Goal: Task Accomplishment & Management: Use online tool/utility

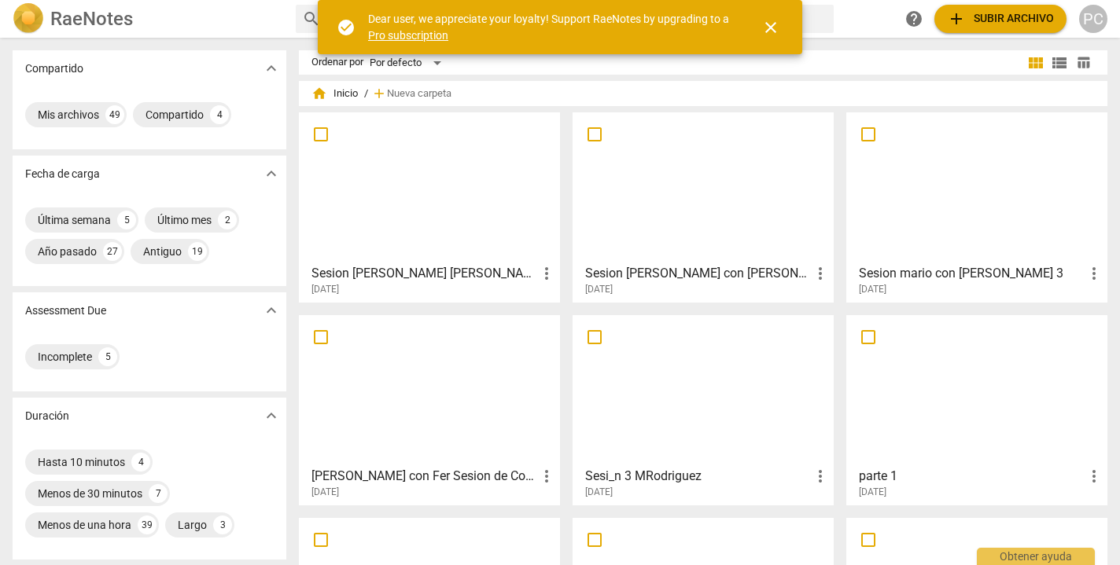
click at [791, 134] on div at bounding box center [703, 187] width 250 height 139
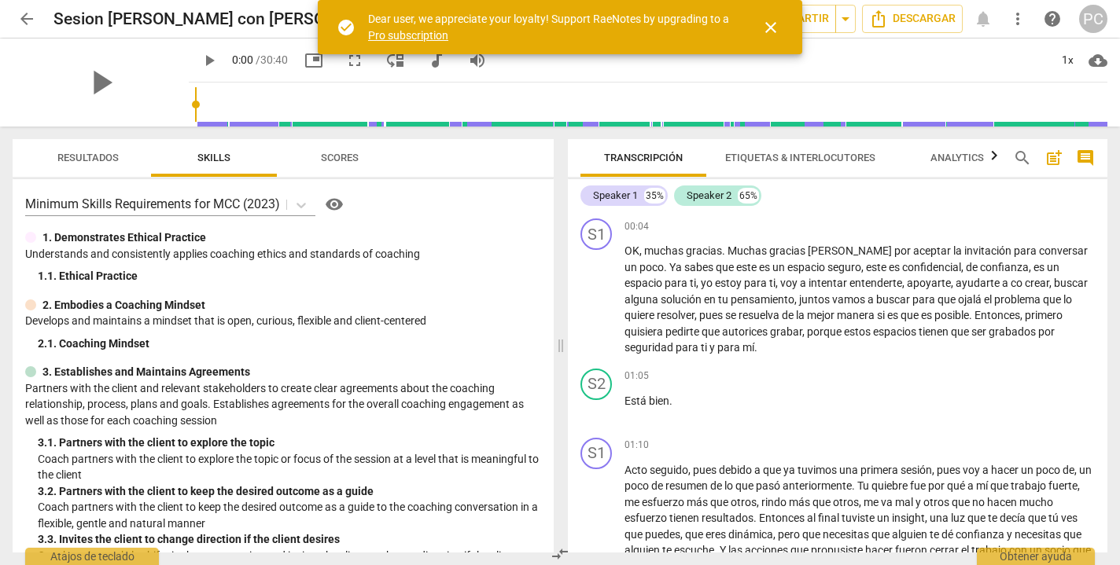
click at [852, 152] on span "Etiquetas & Interlocutores" at bounding box center [800, 158] width 150 height 12
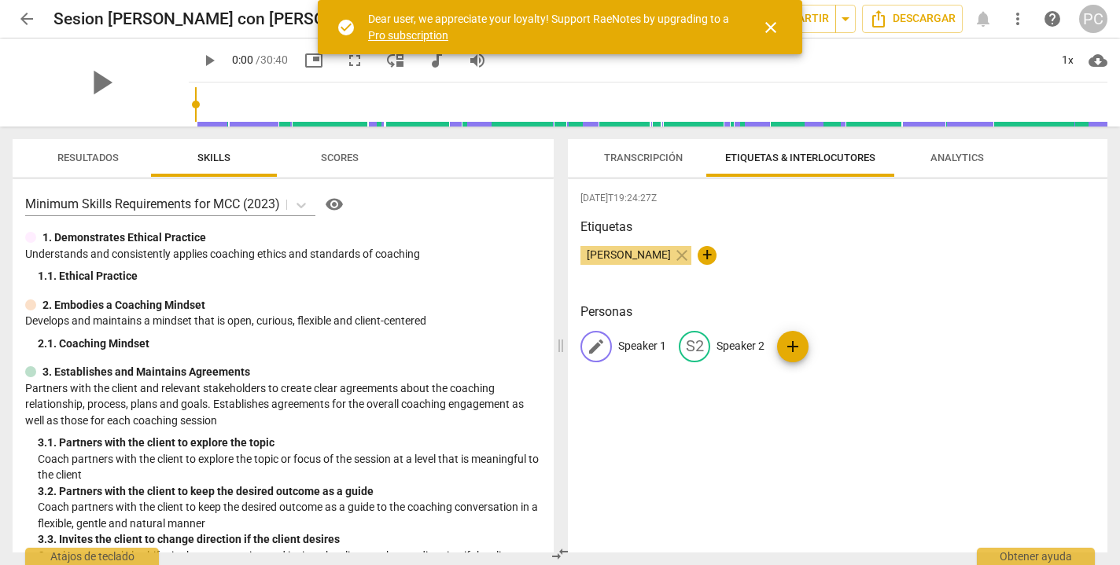
click at [654, 345] on p "Speaker 1" at bounding box center [642, 346] width 48 height 17
type input "[PERSON_NAME]"
click at [841, 339] on p "Speaker 2" at bounding box center [843, 346] width 48 height 17
type input "[PERSON_NAME]"
click at [1031, 297] on div "[DATE]T19:24:27Z Etiquetas [PERSON_NAME] close + Personas ED [PERSON_NAME] edit…" at bounding box center [837, 366] width 539 height 374
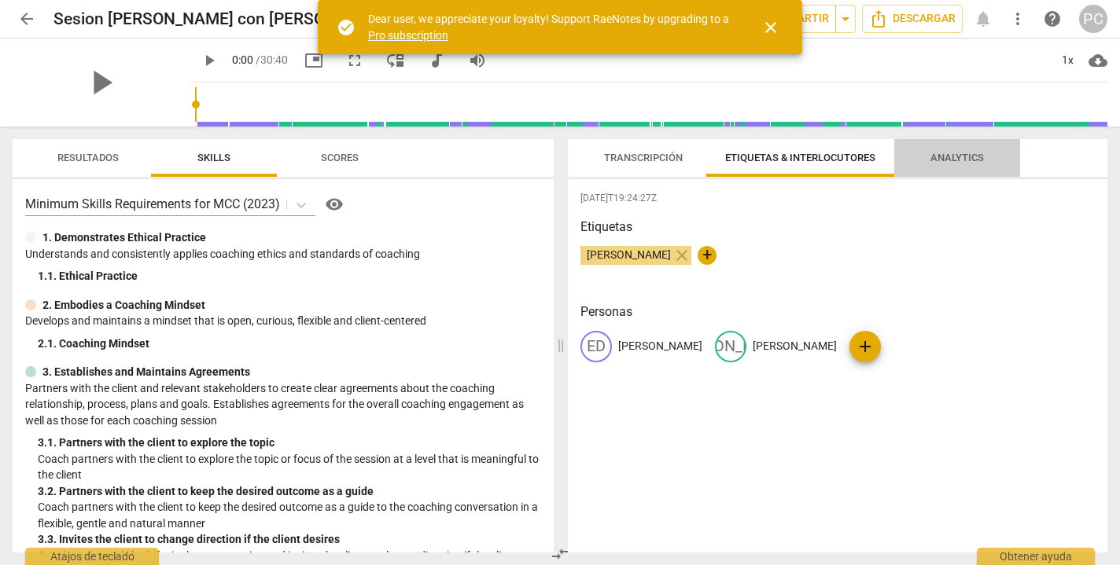
click at [967, 164] on span "Analytics" at bounding box center [956, 158] width 91 height 21
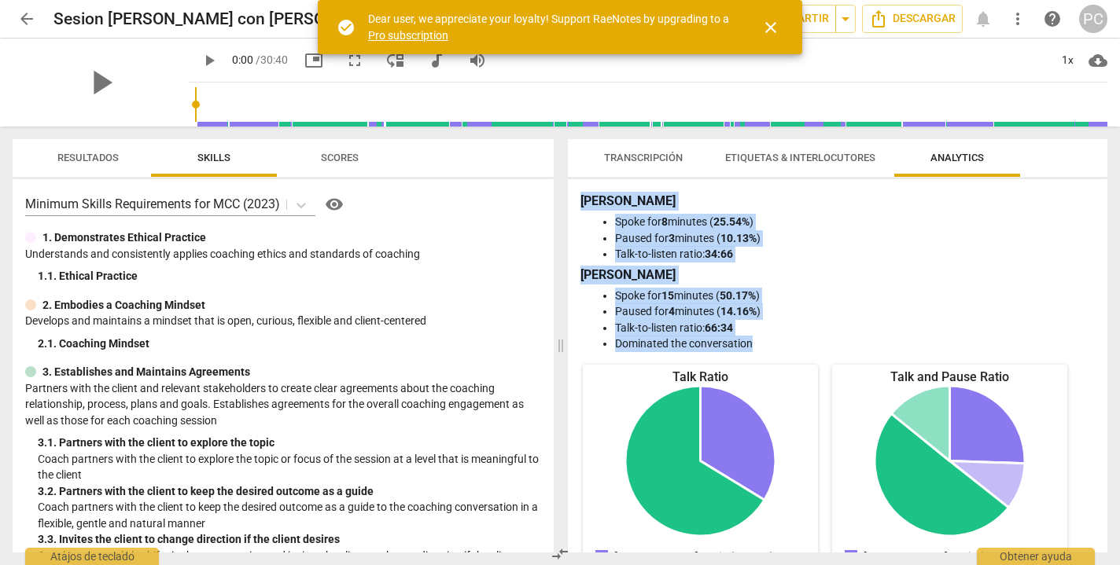
drag, startPoint x: 580, startPoint y: 201, endPoint x: 761, endPoint y: 349, distance: 233.6
click at [761, 349] on div "[PERSON_NAME] for 8 minutes ( 25.54% ) Paused for 3 minutes ( 10.13% ) Talk-to-…" at bounding box center [837, 272] width 514 height 160
copy div "[PERSON_NAME] for 8 minutes ( 25.54% ) Paused for 3 minutes ( 10.13% ) Talk-to-…"
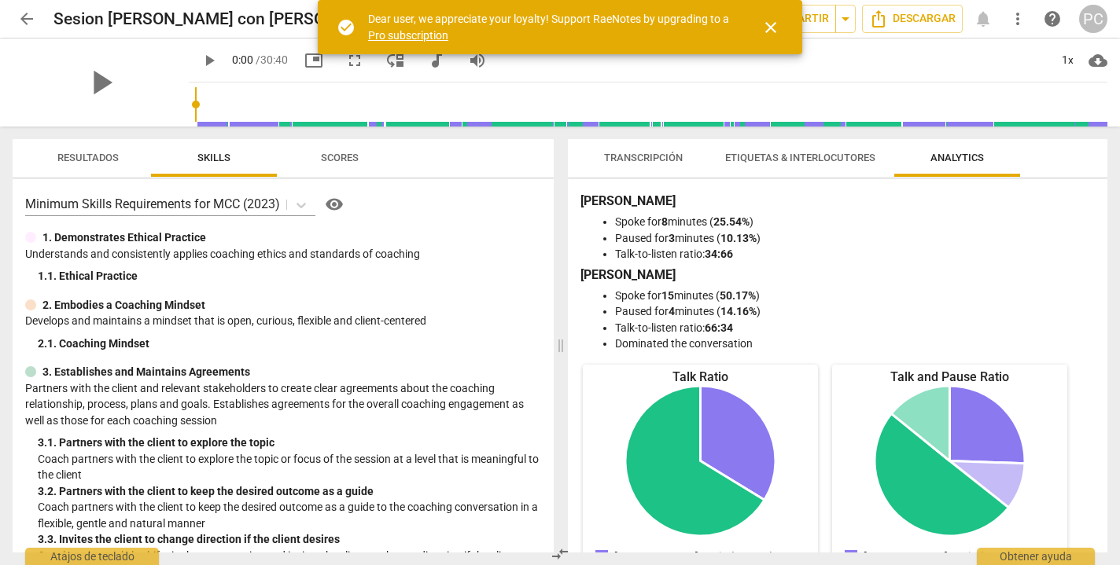
click at [1036, 157] on div "Transcripción Etiquetas & Interlocutores Analytics" at bounding box center [837, 158] width 514 height 38
click at [921, 18] on span "Descargar" at bounding box center [912, 18] width 87 height 19
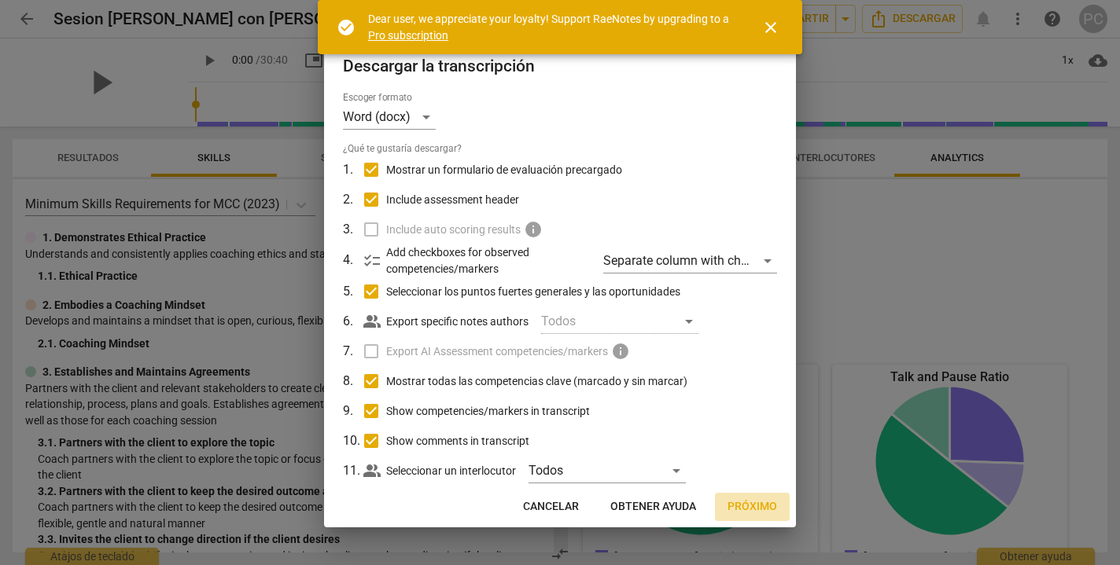
click at [761, 501] on span "Próximo" at bounding box center [752, 507] width 50 height 16
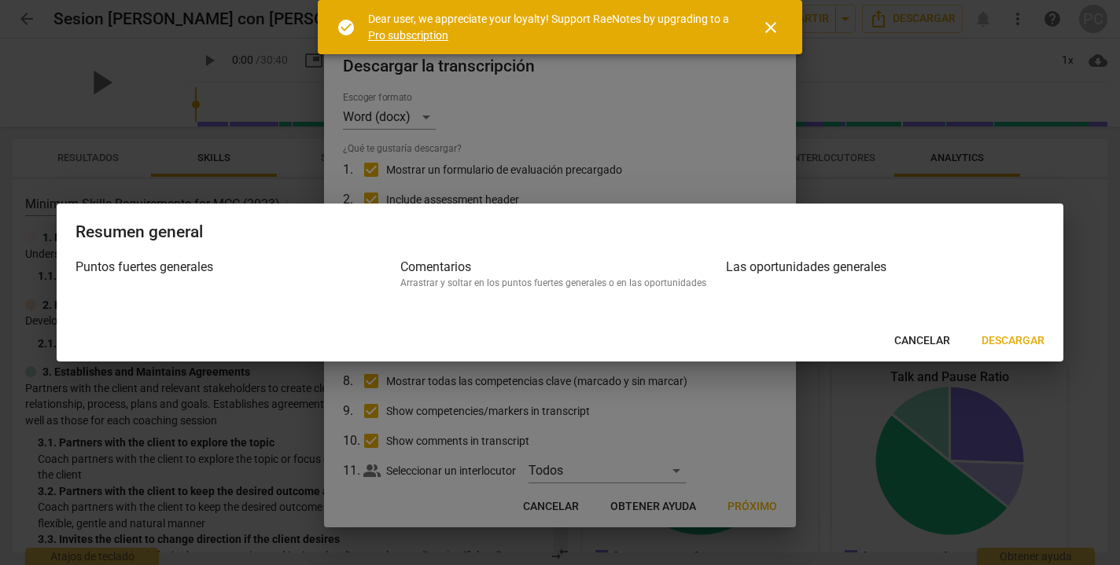
click at [1001, 340] on span "Descargar" at bounding box center [1012, 341] width 63 height 16
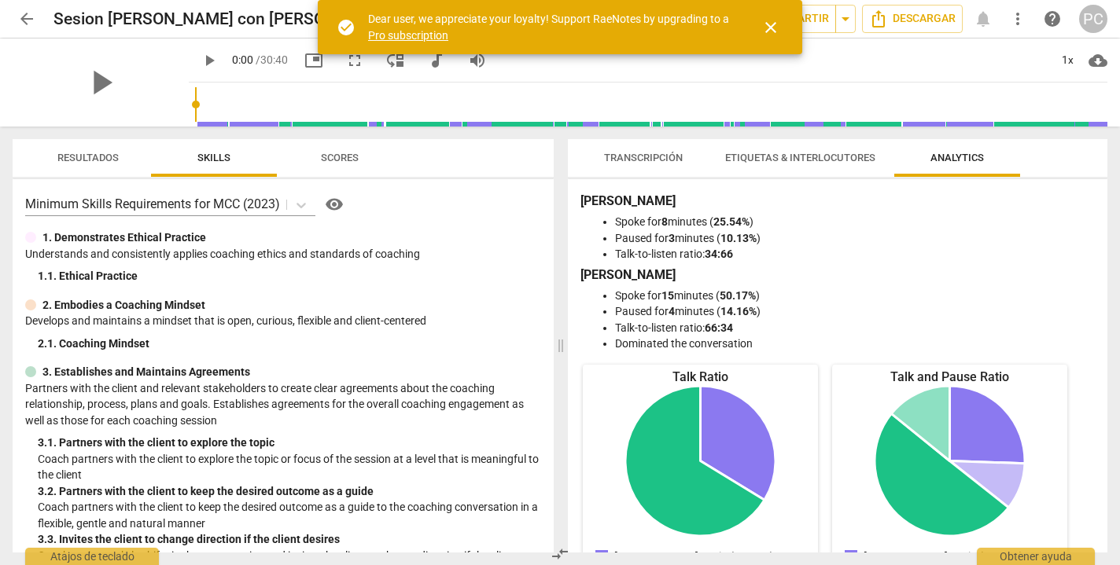
click at [889, 57] on div "play_arrow 0:00 / 30:40 picture_in_picture fullscreen move_down audiotrack volu…" at bounding box center [648, 61] width 919 height 44
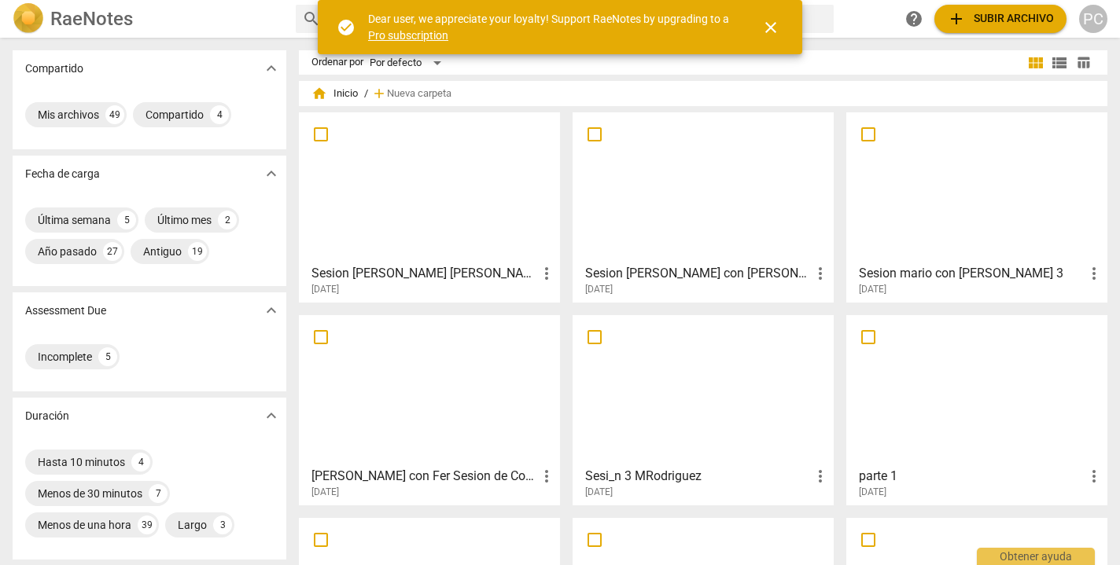
click at [678, 165] on div at bounding box center [703, 187] width 250 height 139
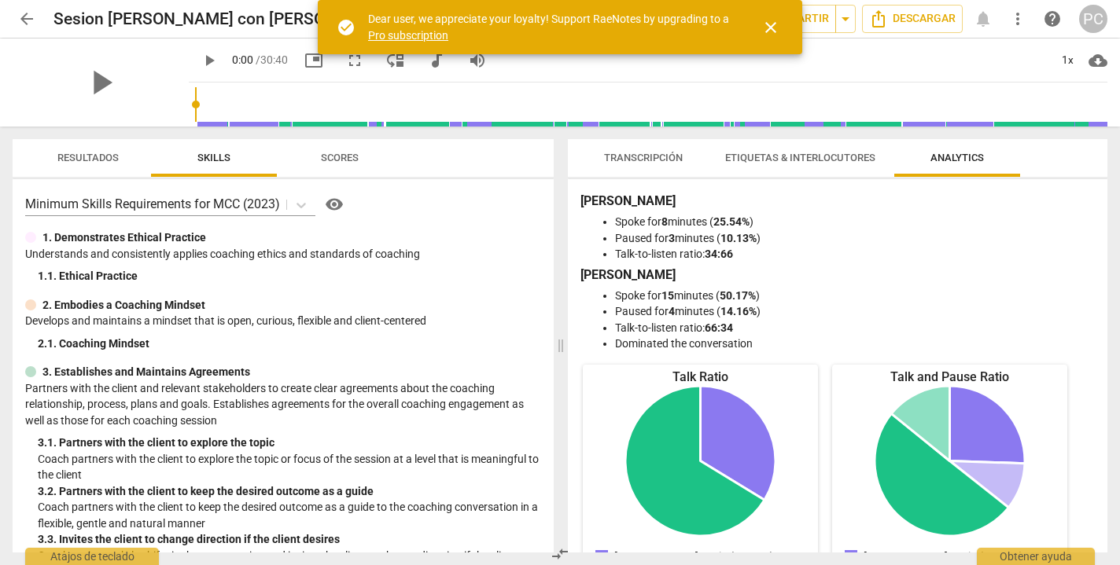
click at [665, 153] on span "Transcripción" at bounding box center [643, 158] width 79 height 12
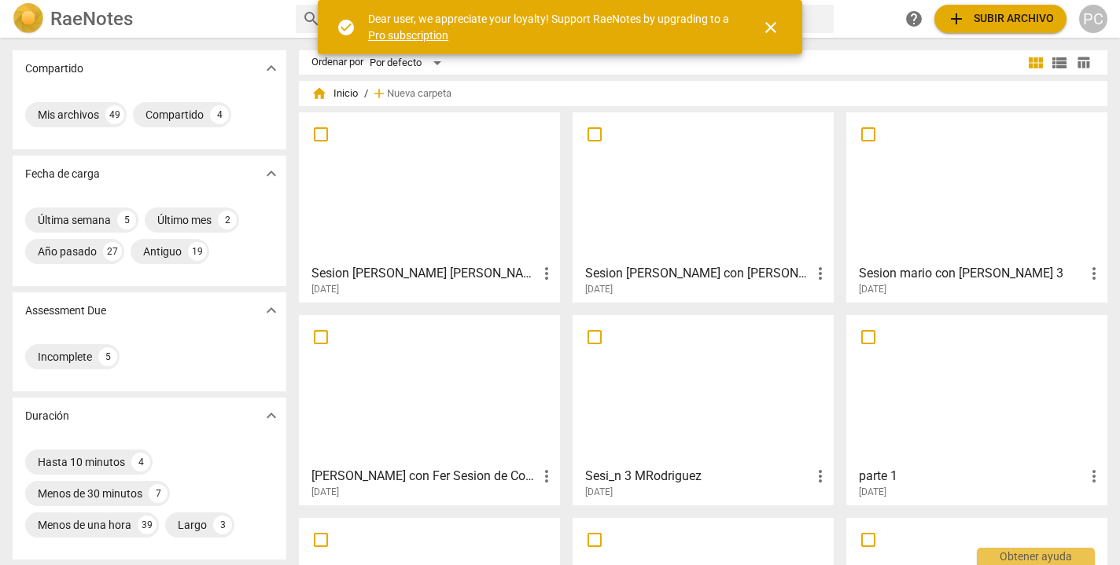
click at [444, 199] on div at bounding box center [429, 187] width 250 height 139
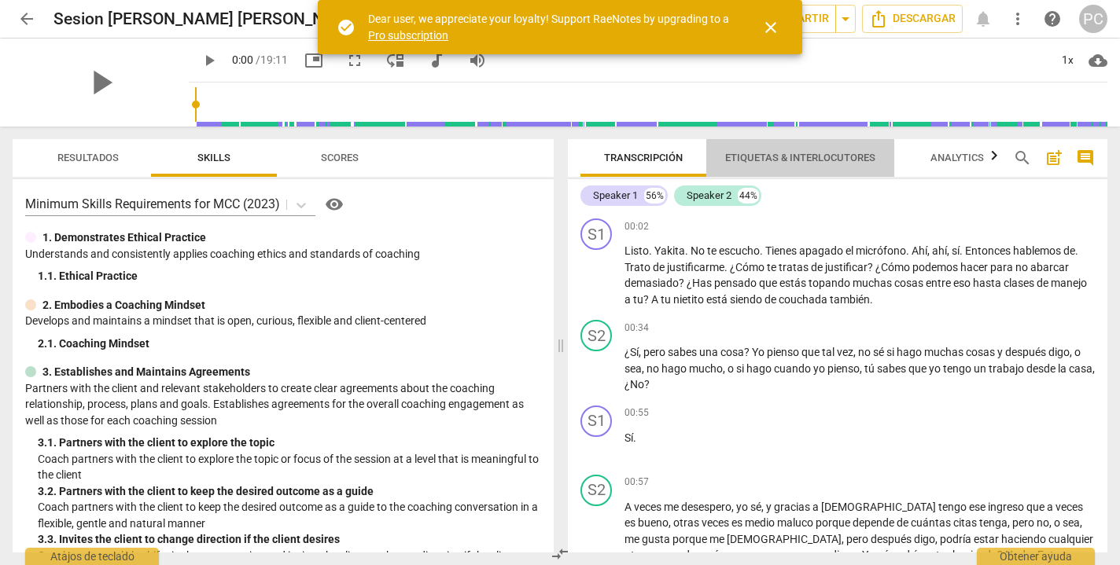
click at [819, 153] on span "Etiquetas & Interlocutores" at bounding box center [800, 158] width 150 height 12
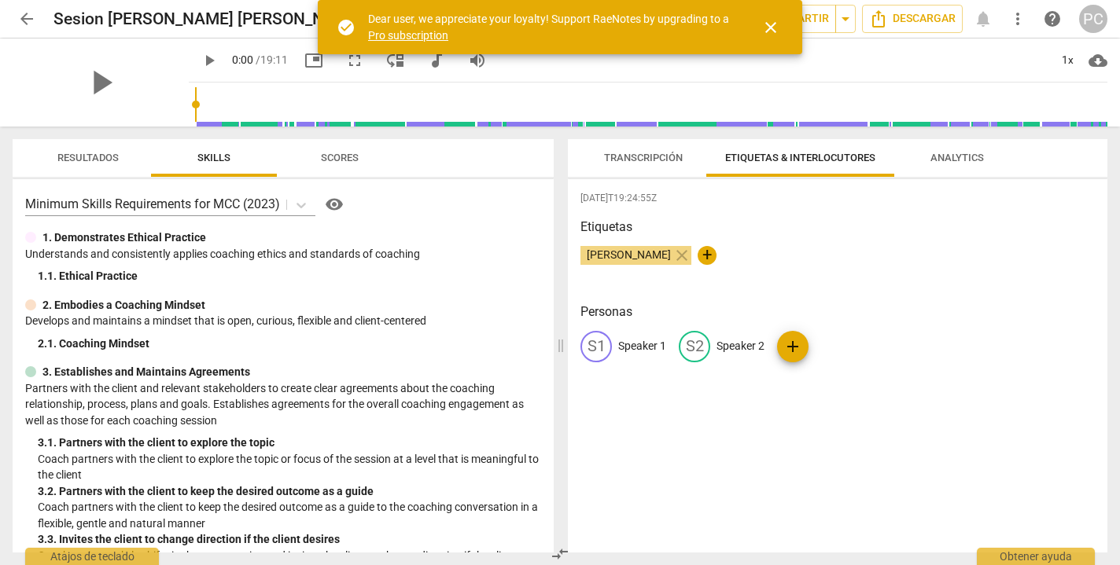
click at [650, 344] on p "Speaker 1" at bounding box center [642, 346] width 48 height 17
type input "[PERSON_NAME]"
click at [823, 342] on p "Speaker 2" at bounding box center [843, 346] width 48 height 17
type input "[PERSON_NAME]"
click at [927, 18] on span "Descargar" at bounding box center [912, 18] width 87 height 19
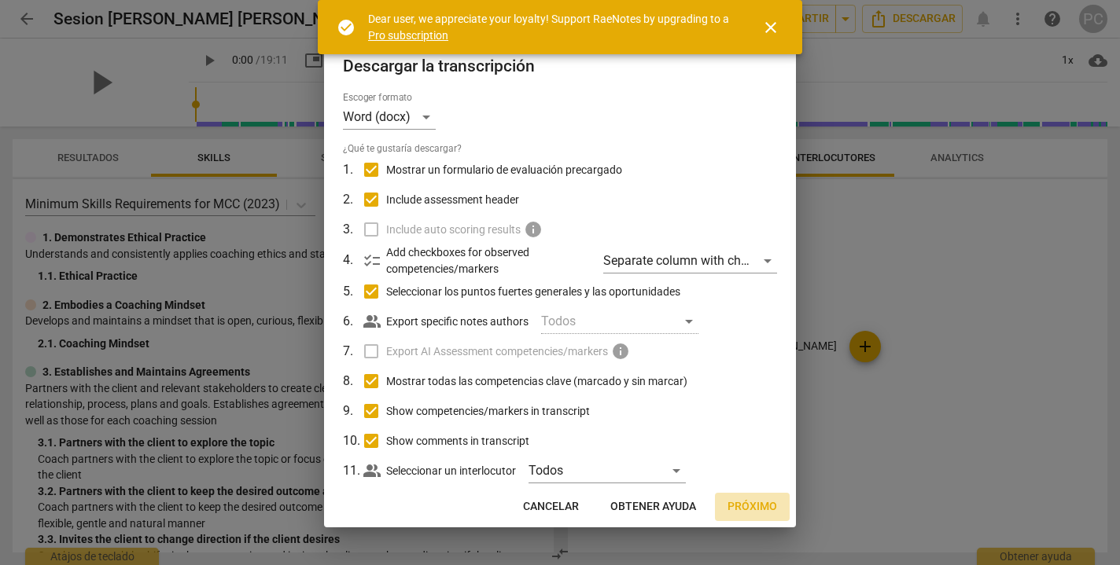
click at [762, 510] on span "Próximo" at bounding box center [752, 507] width 50 height 16
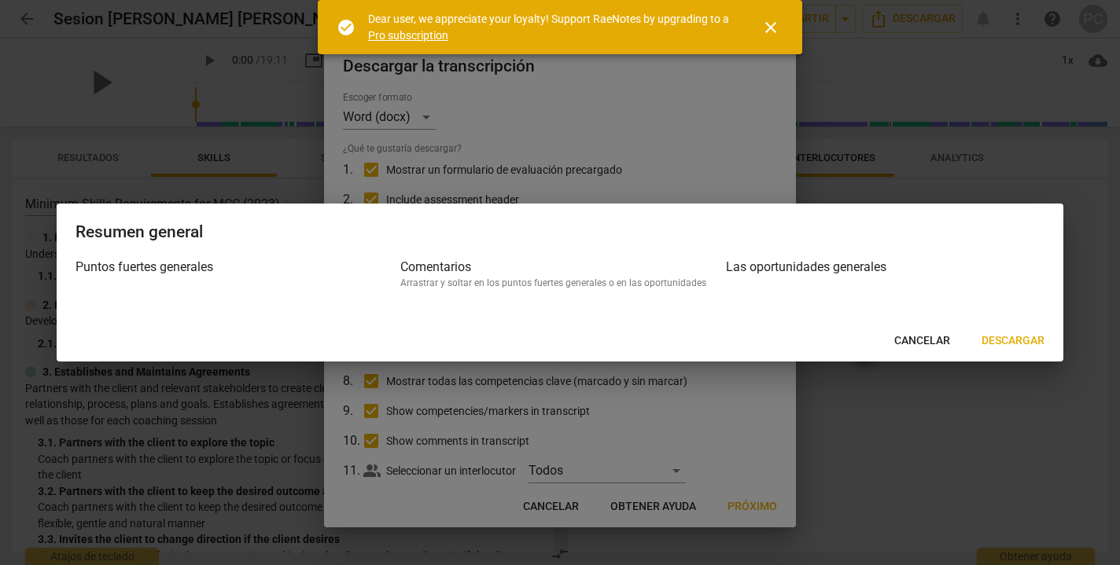
click at [1004, 348] on button "Descargar" at bounding box center [1013, 341] width 88 height 28
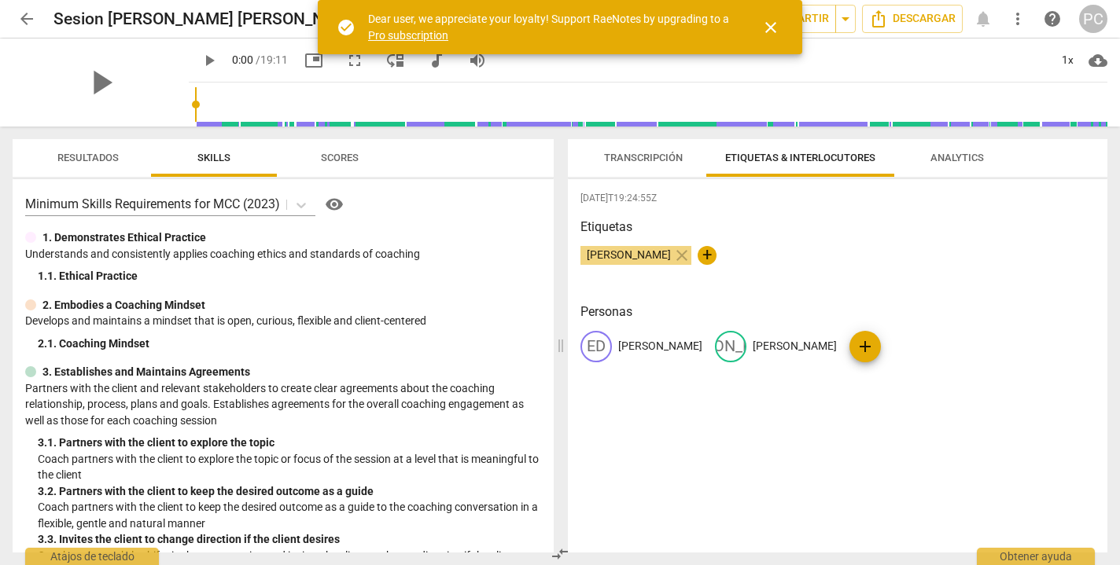
click at [961, 162] on span "Analytics" at bounding box center [956, 158] width 53 height 12
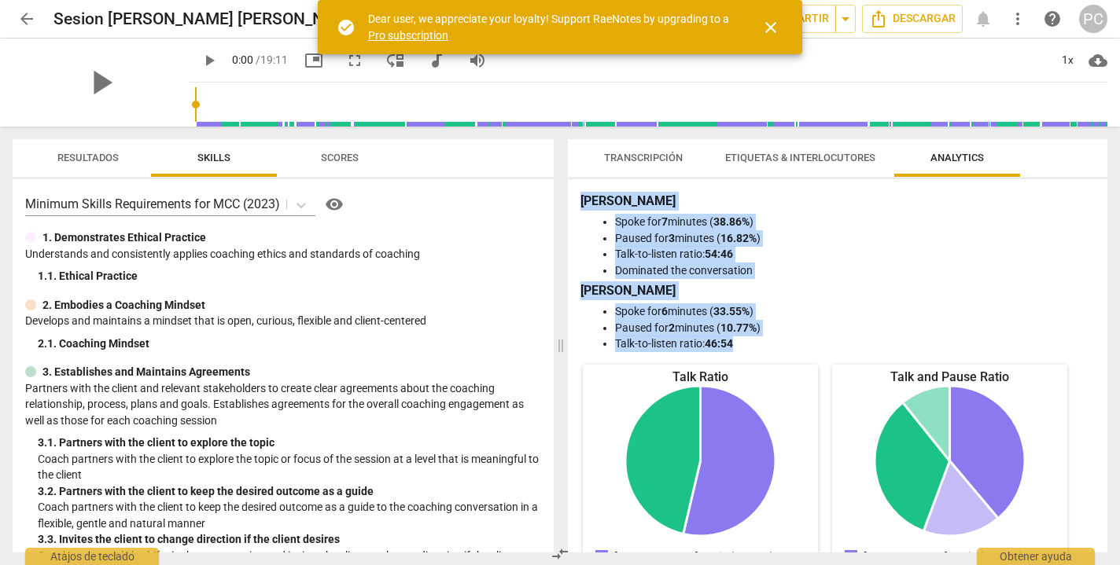
drag, startPoint x: 580, startPoint y: 200, endPoint x: 744, endPoint y: 346, distance: 220.0
click at [744, 346] on div "[PERSON_NAME] for 7 minutes ( 38.86% ) Paused for 3 minutes ( 16.82% ) Talk-to-…" at bounding box center [837, 366] width 539 height 374
copy div "[PERSON_NAME] for 7 minutes ( 38.86% ) Paused for 3 minutes ( 16.82% ) Talk-to-…"
click at [23, 13] on span "arrow_back" at bounding box center [26, 18] width 19 height 19
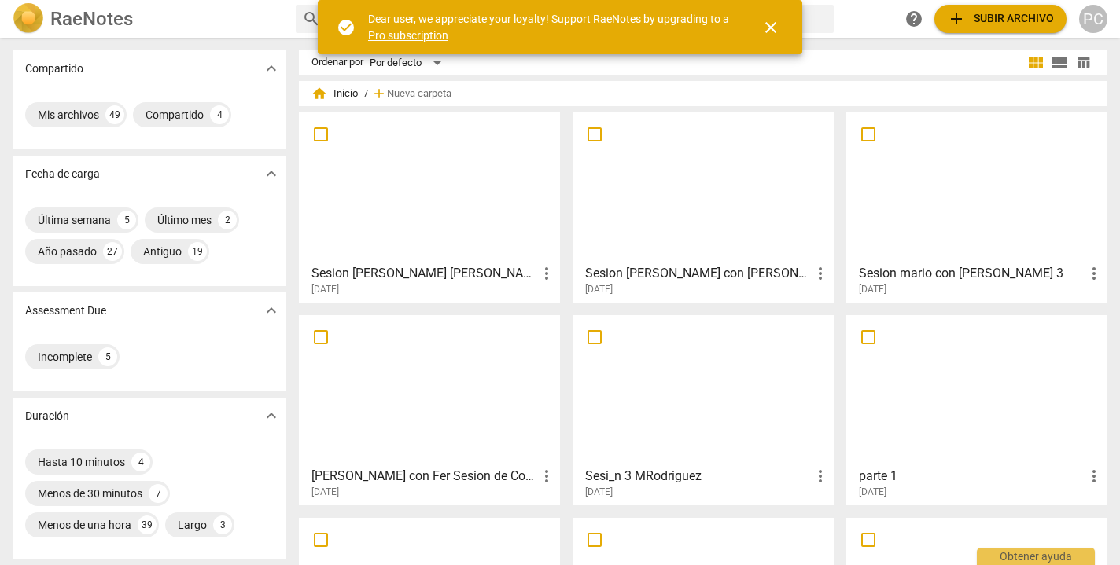
click at [649, 190] on div at bounding box center [703, 187] width 250 height 139
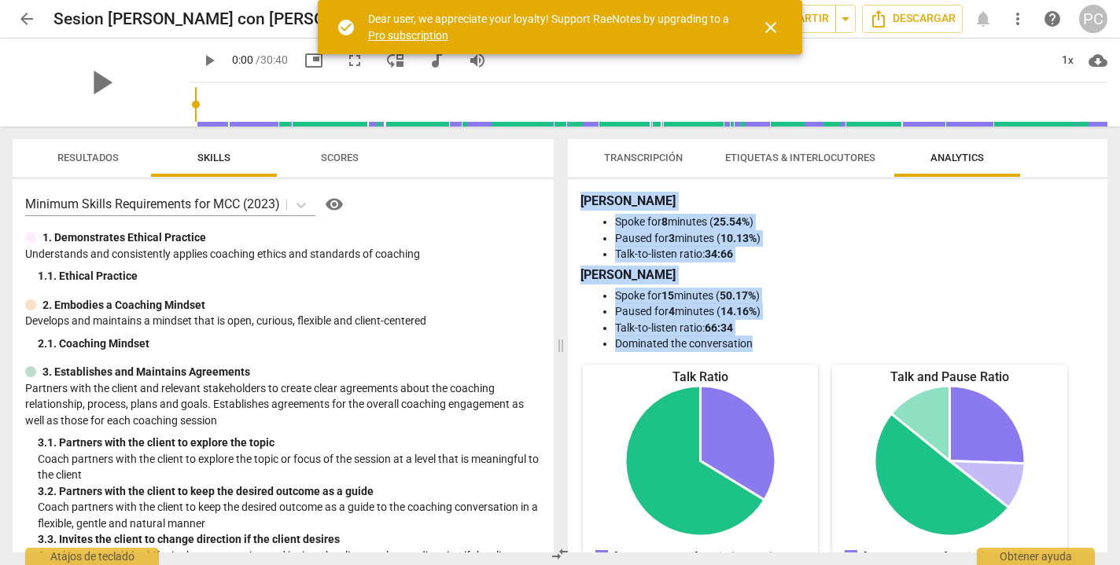
drag, startPoint x: 579, startPoint y: 197, endPoint x: 762, endPoint y: 347, distance: 236.4
click at [762, 347] on div "[PERSON_NAME] for 8 minutes ( 25.54% ) Paused for 3 minutes ( 10.13% ) Talk-to-…" at bounding box center [837, 366] width 539 height 374
copy div "[PERSON_NAME] for 8 minutes ( 25.54% ) Paused for 3 minutes ( 10.13% ) Talk-to-…"
